Goal: Transaction & Acquisition: Purchase product/service

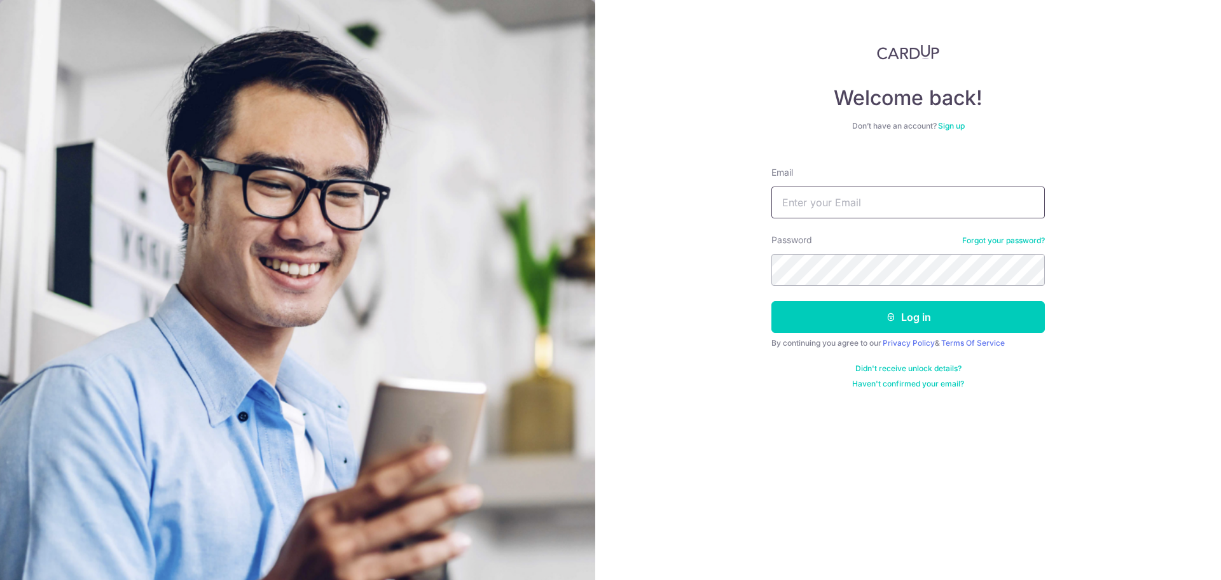
click at [897, 197] on input "Email" at bounding box center [909, 202] width 274 height 32
type input "[EMAIL_ADDRESS][DOMAIN_NAME]"
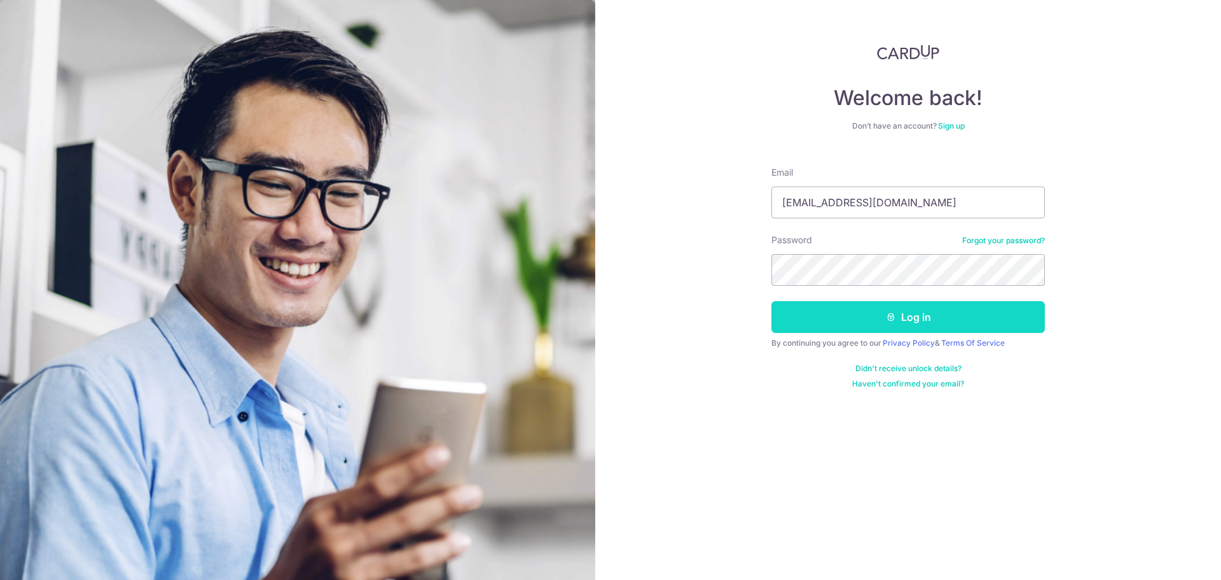
click at [914, 323] on button "Log in" at bounding box center [909, 317] width 274 height 32
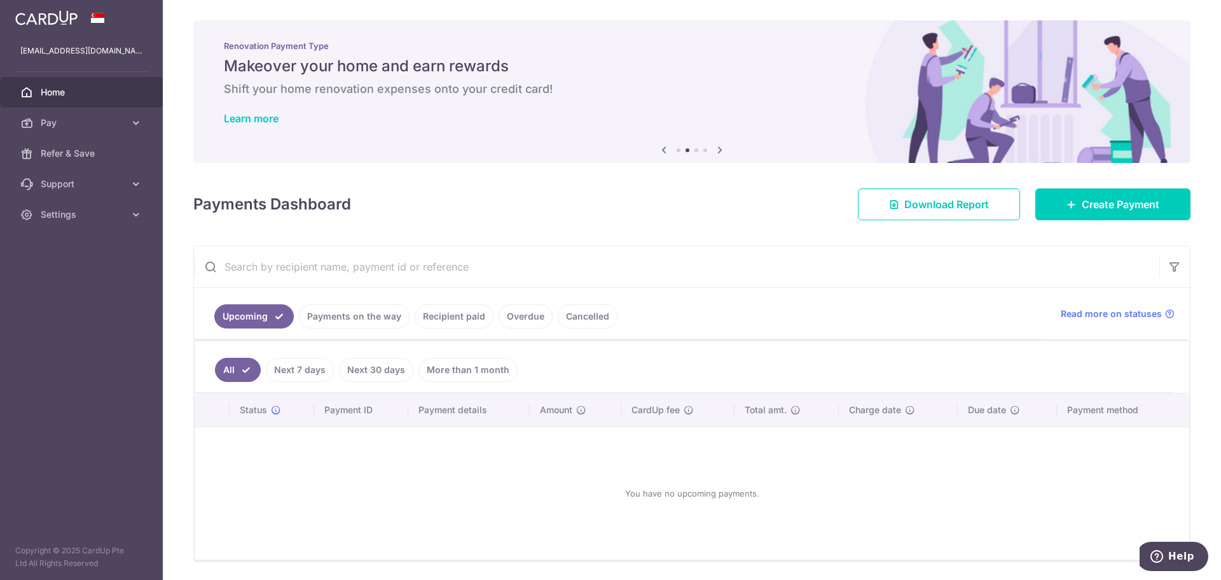
scroll to position [42, 0]
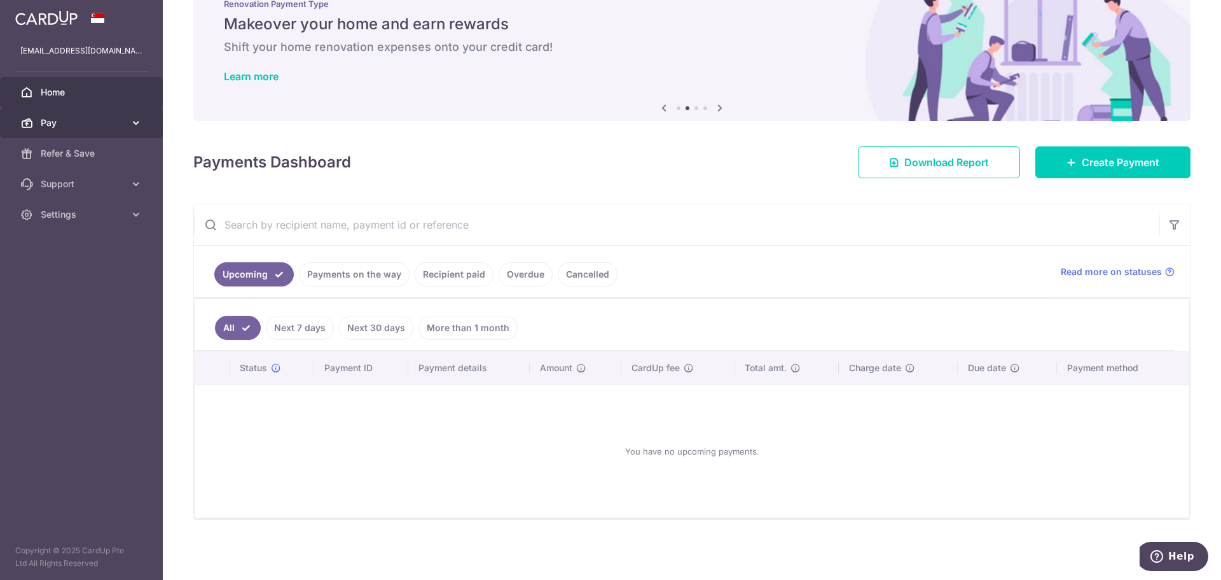
click at [57, 127] on span "Pay" at bounding box center [83, 122] width 84 height 13
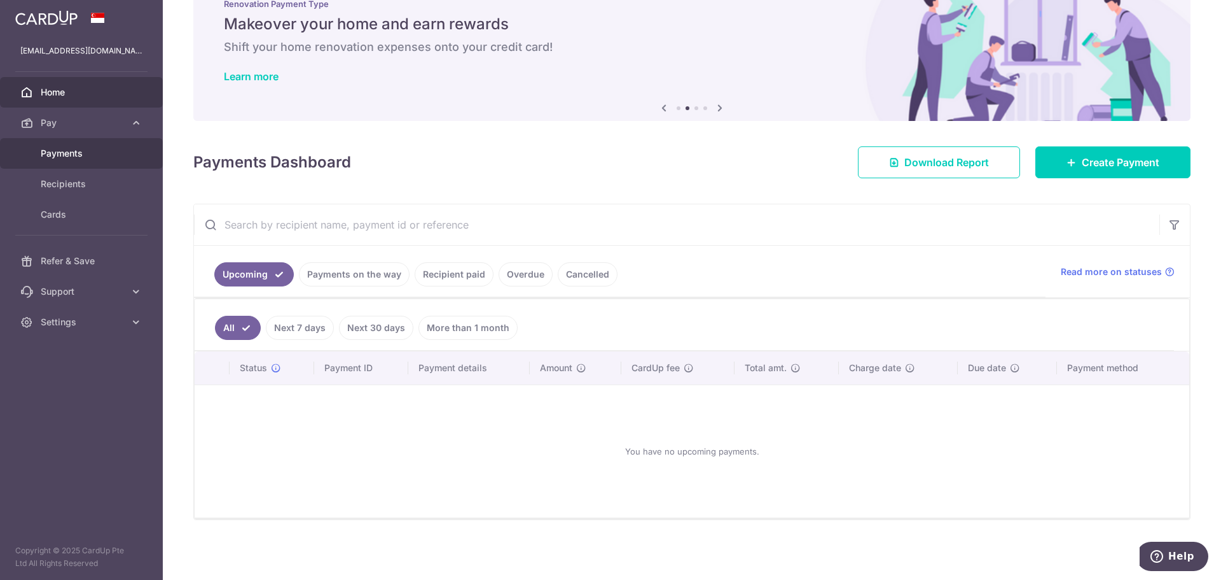
click at [59, 160] on link "Payments" at bounding box center [81, 153] width 163 height 31
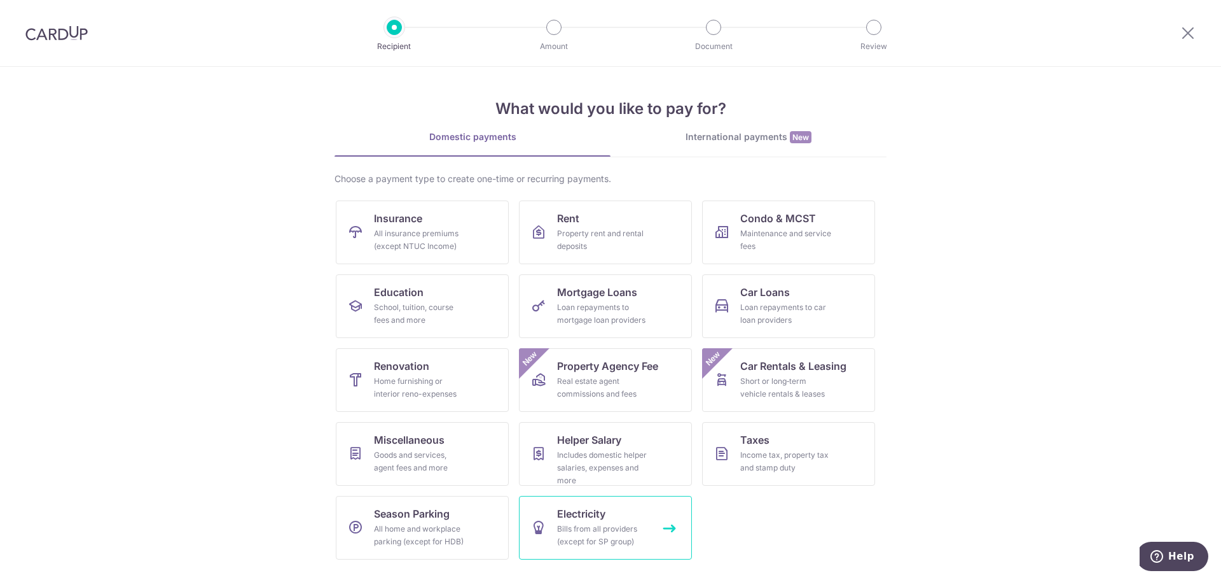
click at [606, 530] on div "Bills from all providers (except for SP group)" at bounding box center [603, 534] width 92 height 25
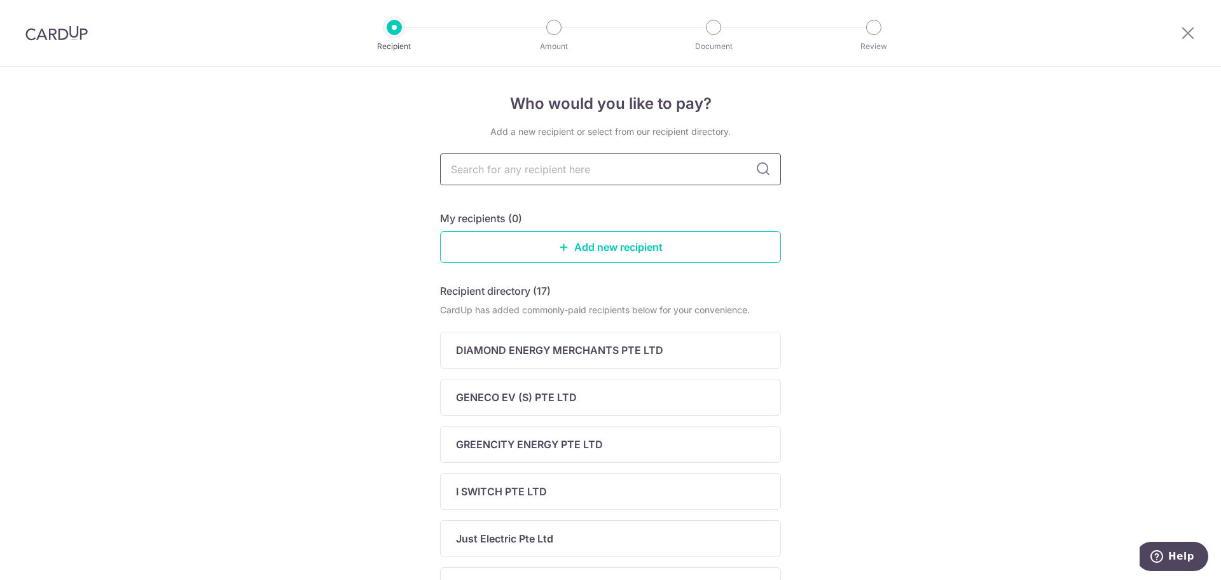
click at [627, 174] on input "text" at bounding box center [610, 169] width 341 height 32
click at [950, 327] on div "Who would you like to pay? Add a new recipient or select from our recipient dir…" at bounding box center [610, 538] width 1221 height 943
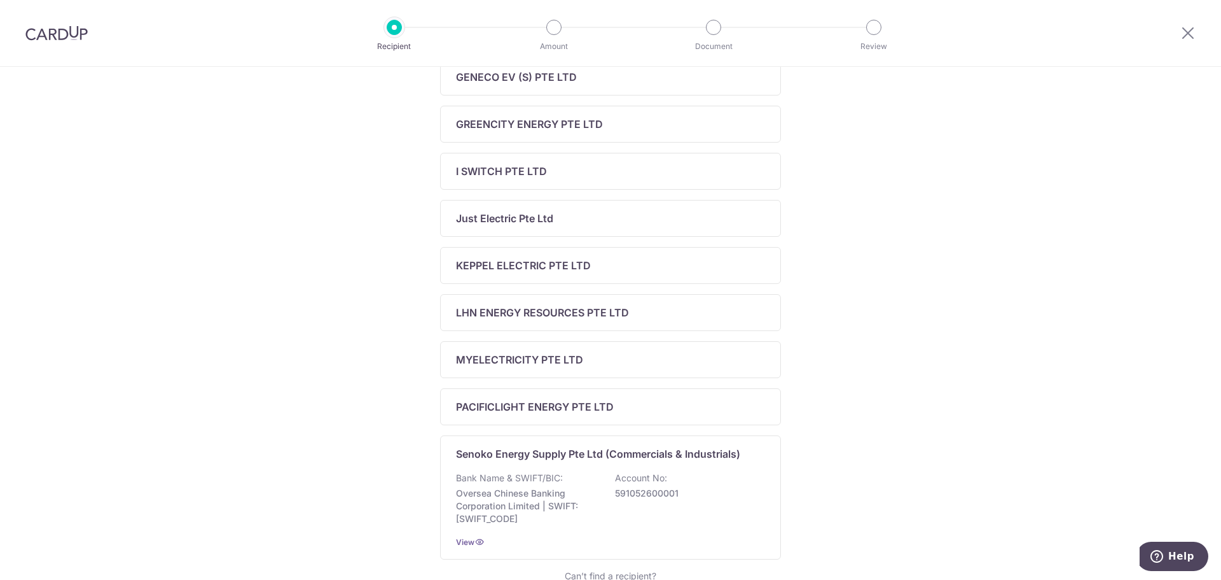
scroll to position [382, 0]
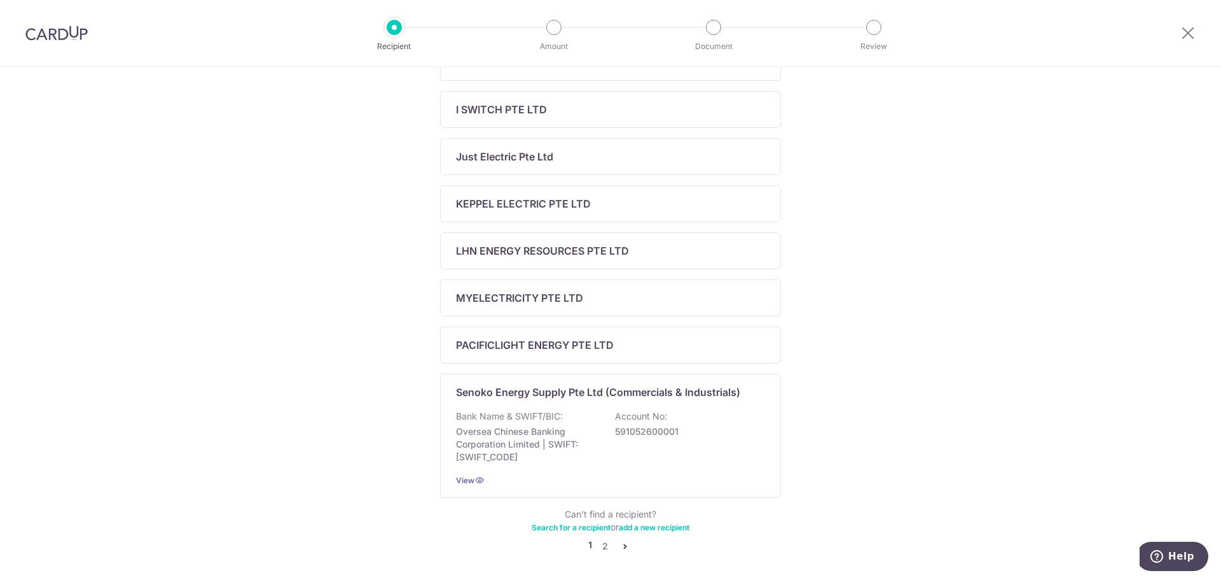
click at [624, 547] on icon "pager" at bounding box center [625, 546] width 10 height 10
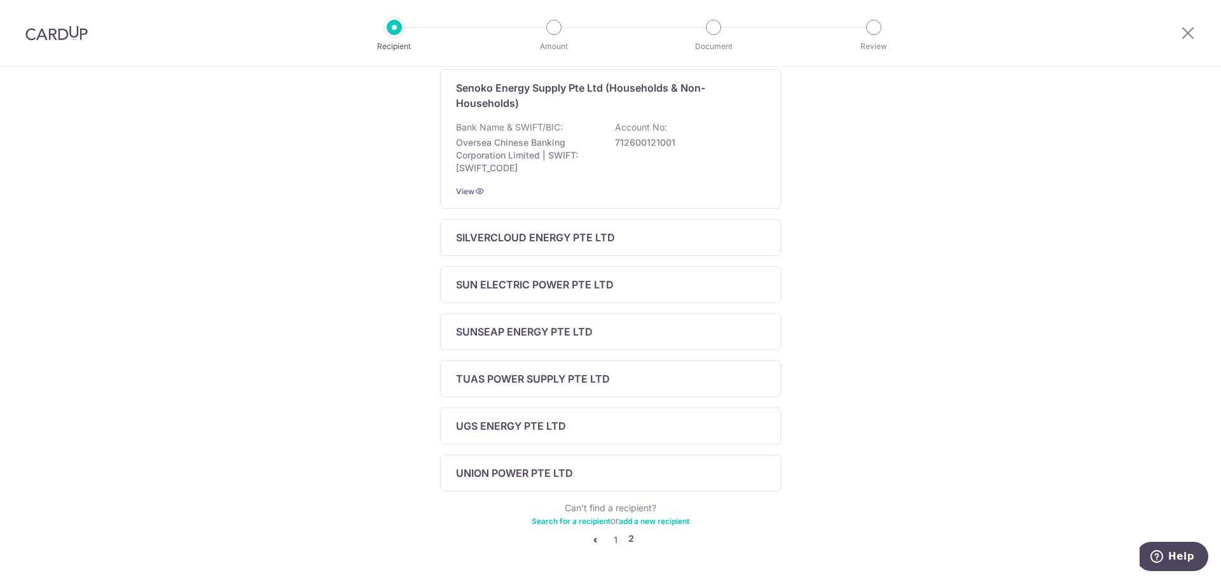
scroll to position [305, 0]
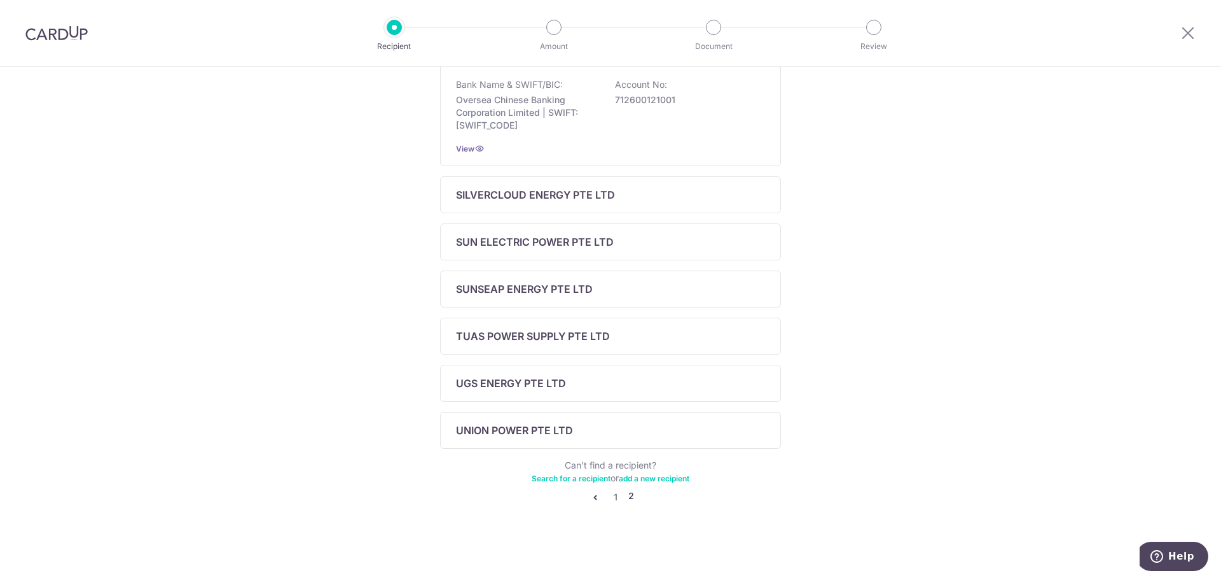
click at [594, 495] on icon "pager" at bounding box center [595, 497] width 10 height 10
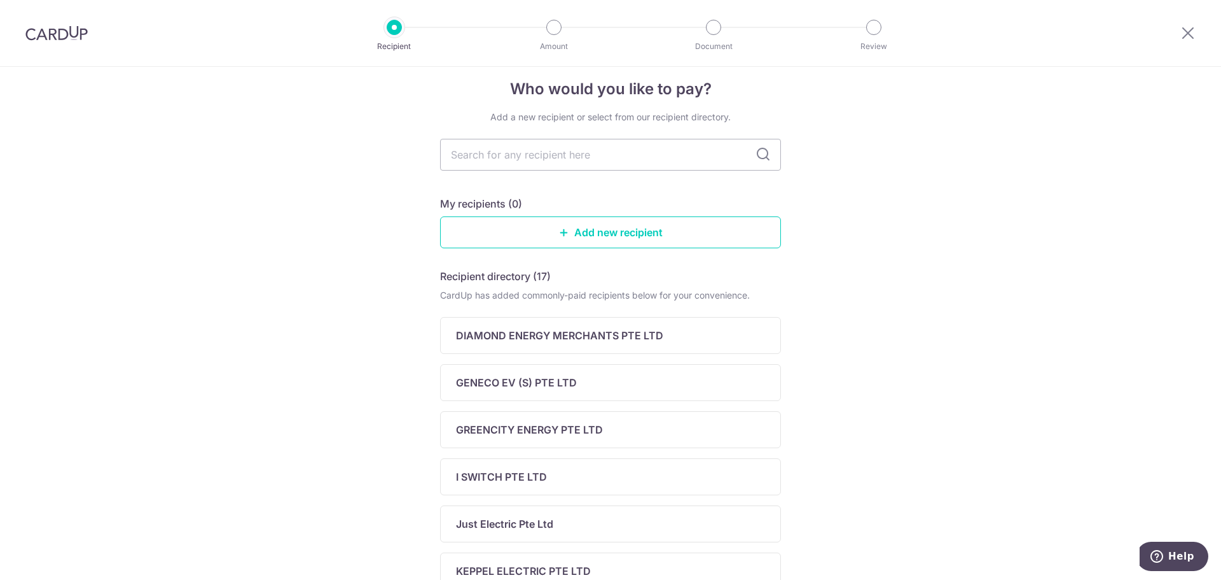
scroll to position [0, 0]
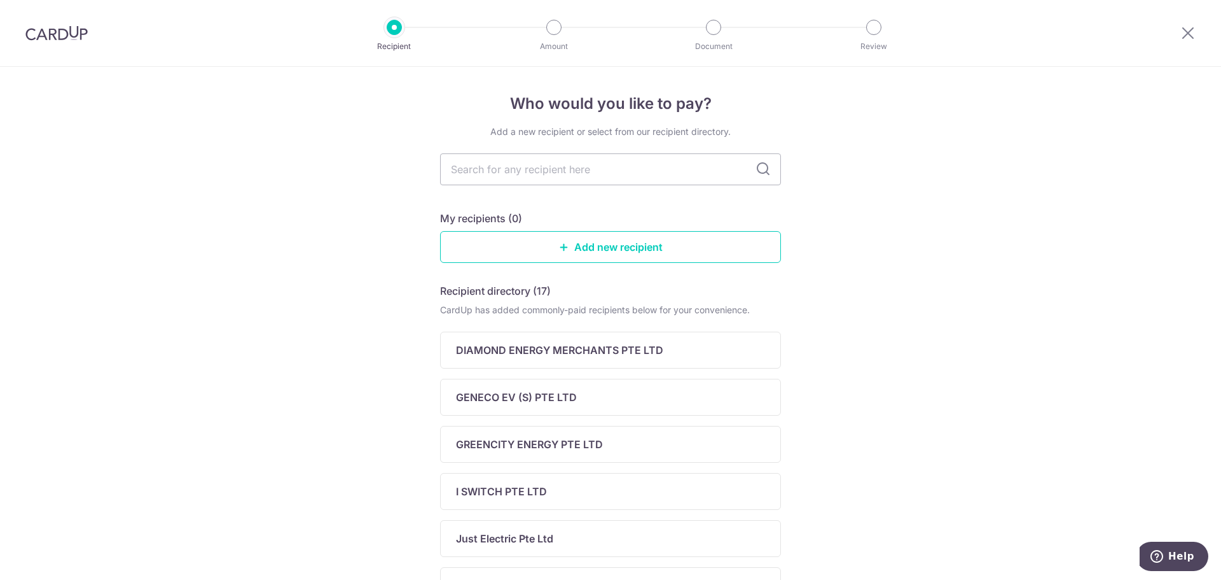
click at [55, 39] on img at bounding box center [56, 32] width 62 height 15
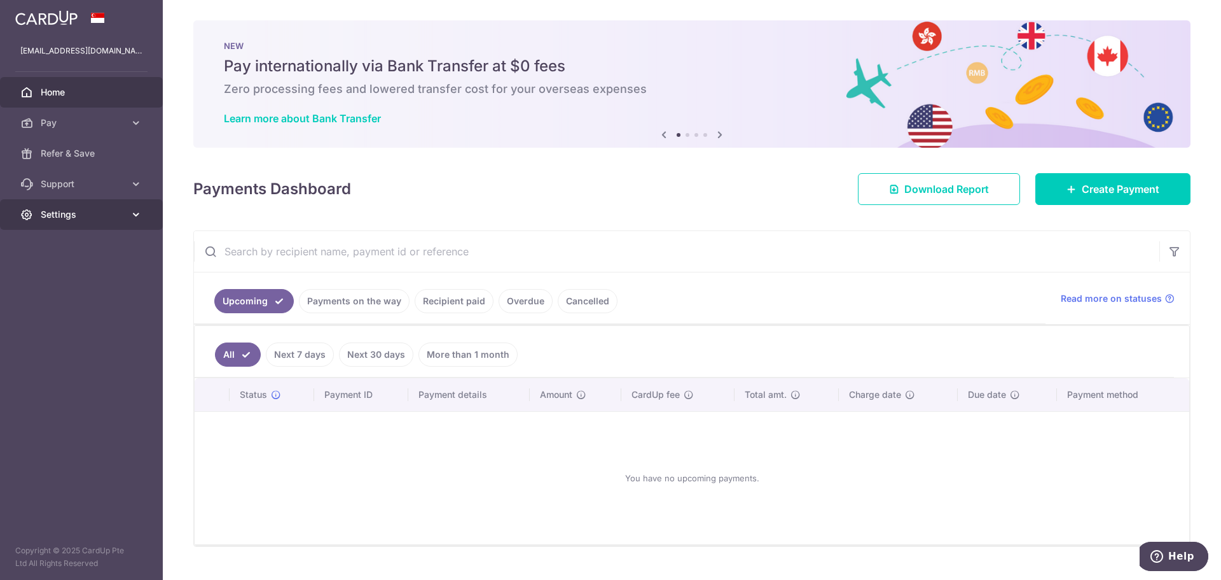
click at [41, 209] on span "Settings" at bounding box center [83, 214] width 84 height 13
click at [53, 268] on link "Logout" at bounding box center [81, 275] width 163 height 31
